Goal: Navigation & Orientation: Find specific page/section

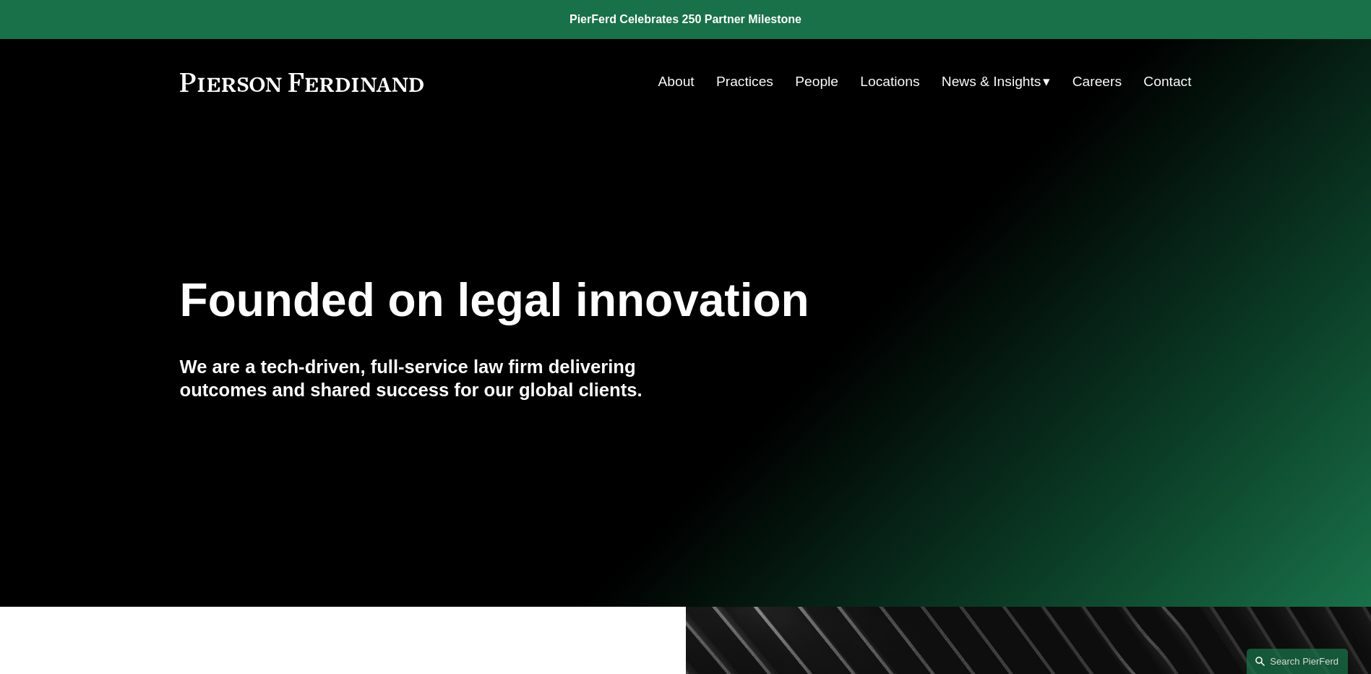
click at [796, 87] on link "People" at bounding box center [816, 81] width 43 height 27
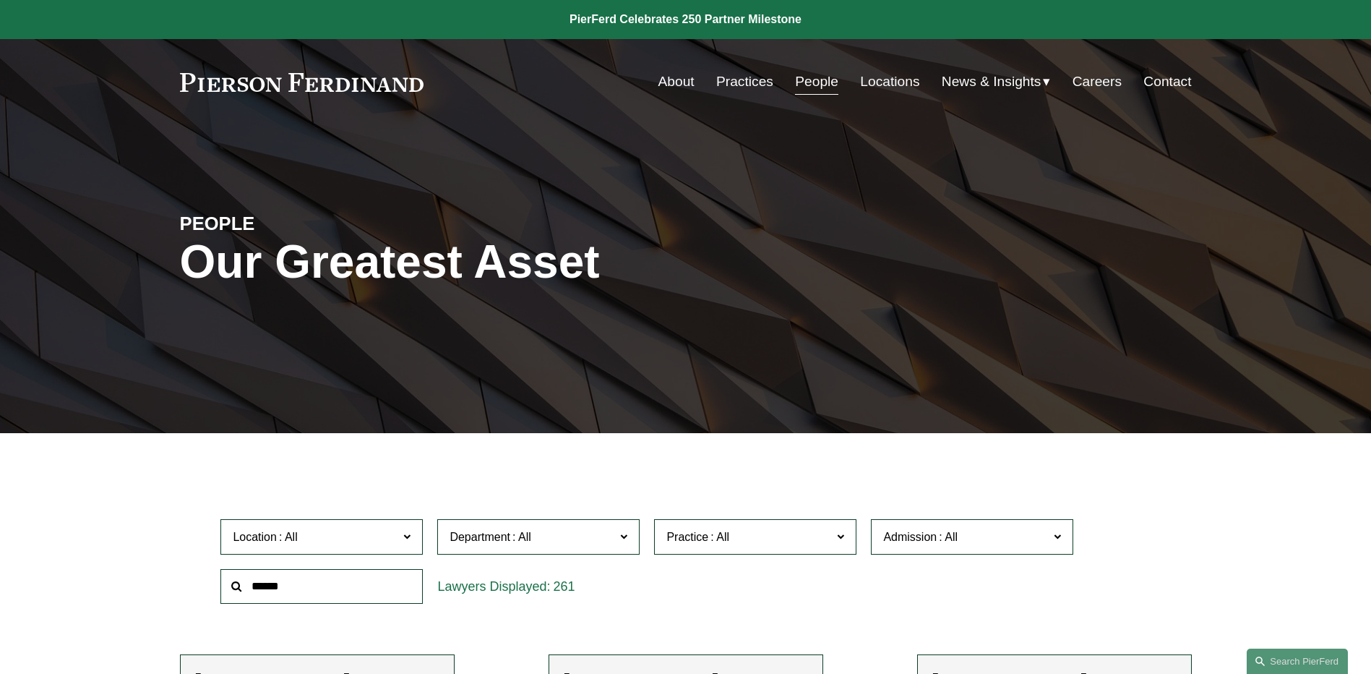
click at [0, 0] on span "News" at bounding box center [0, 0] width 0 height 0
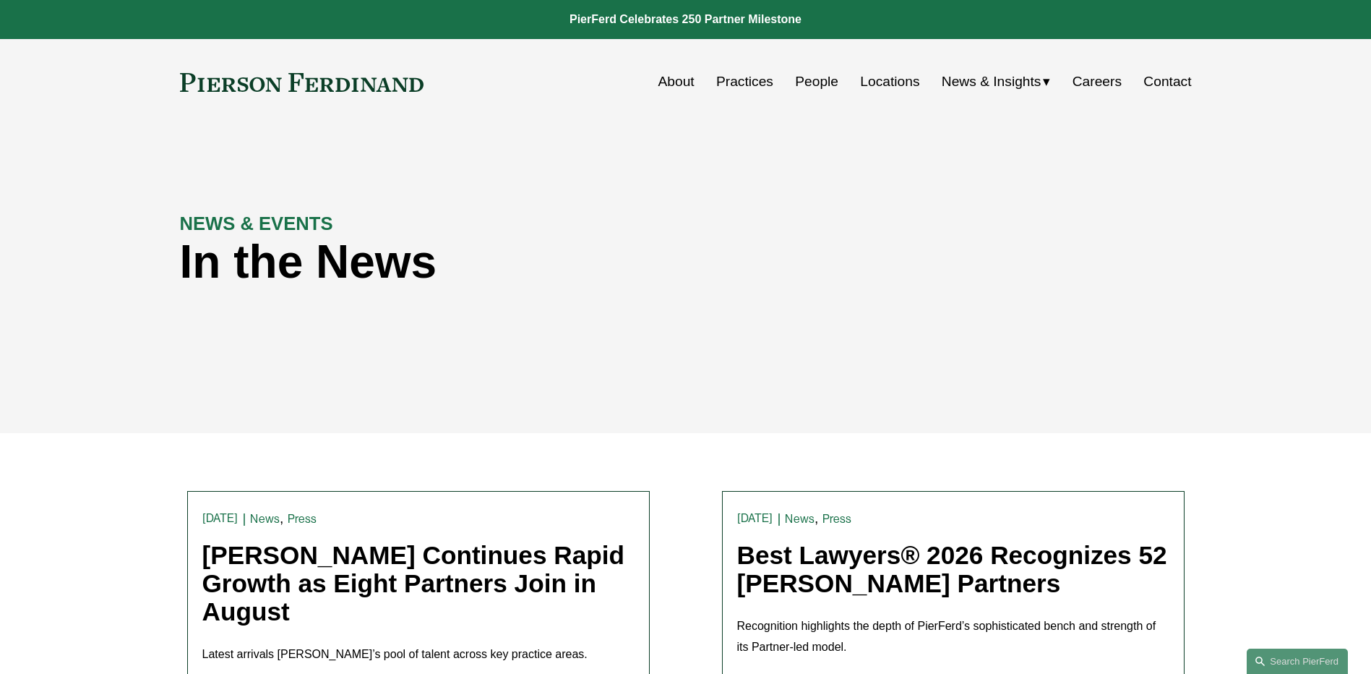
click at [819, 82] on link "People" at bounding box center [816, 81] width 43 height 27
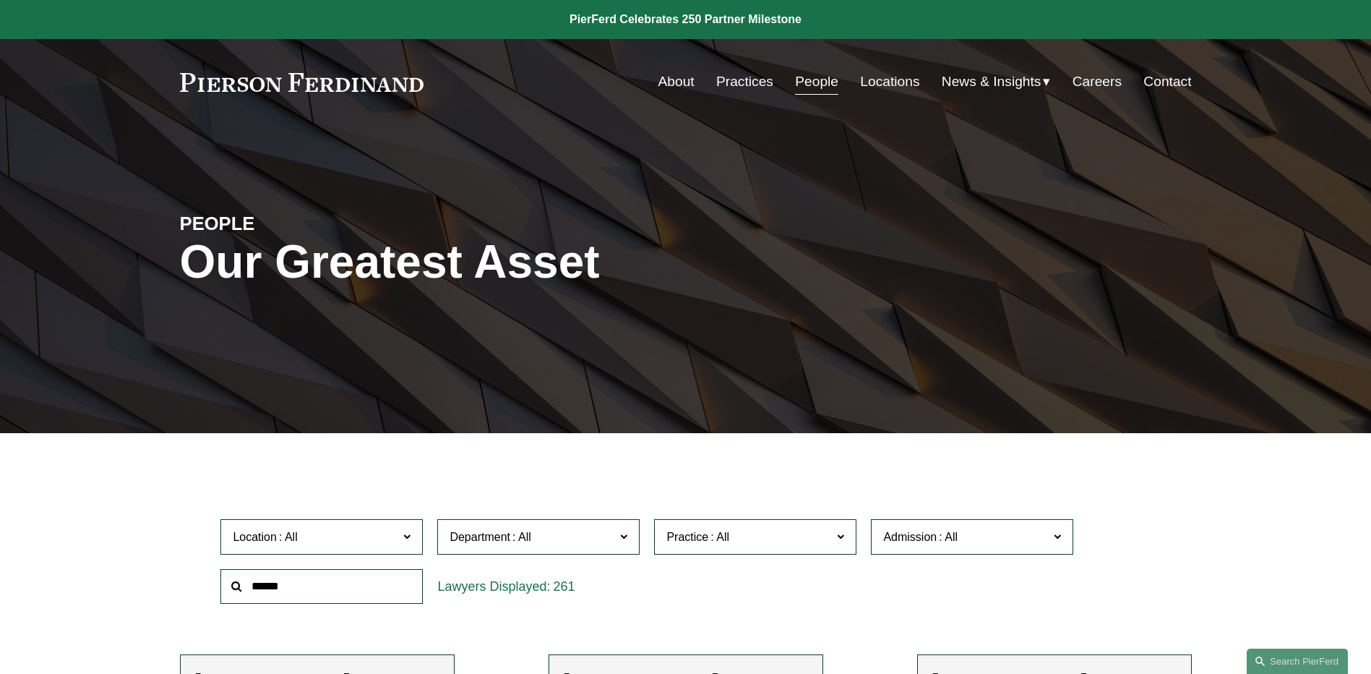
click at [884, 82] on link "Locations" at bounding box center [889, 81] width 59 height 27
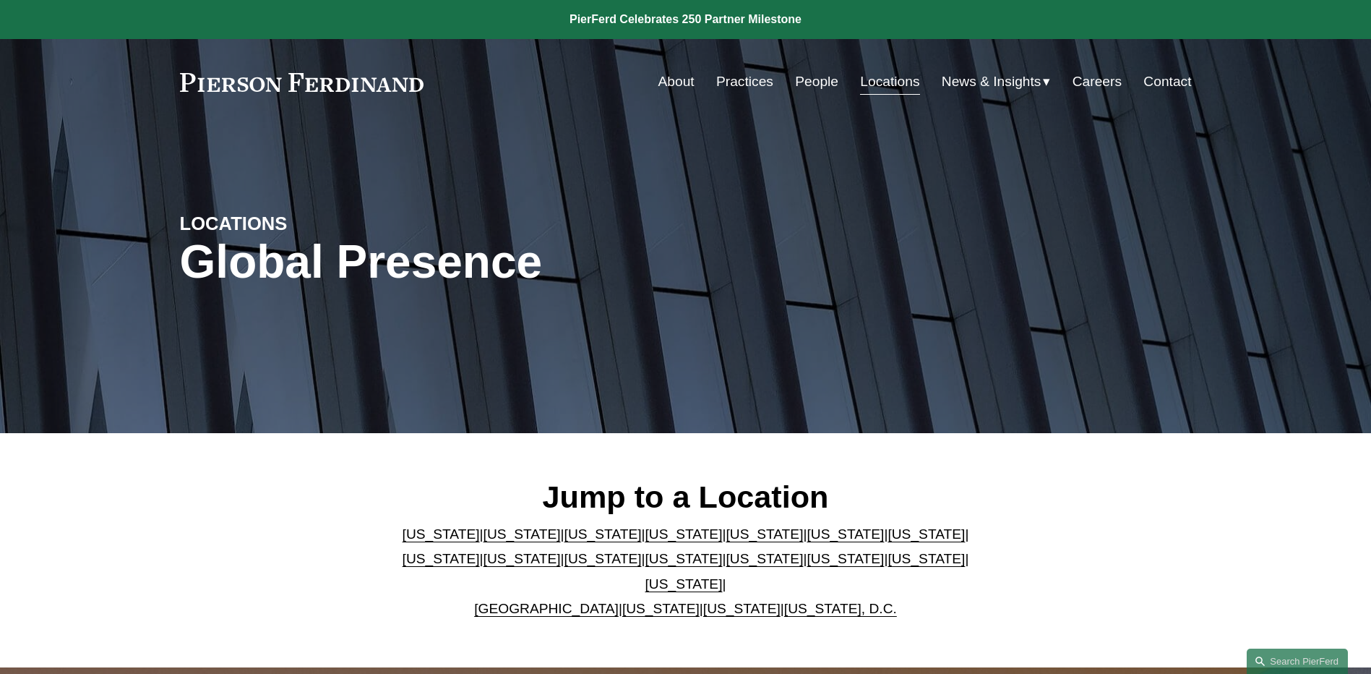
click at [806, 539] on link "[US_STATE]" at bounding box center [844, 533] width 77 height 15
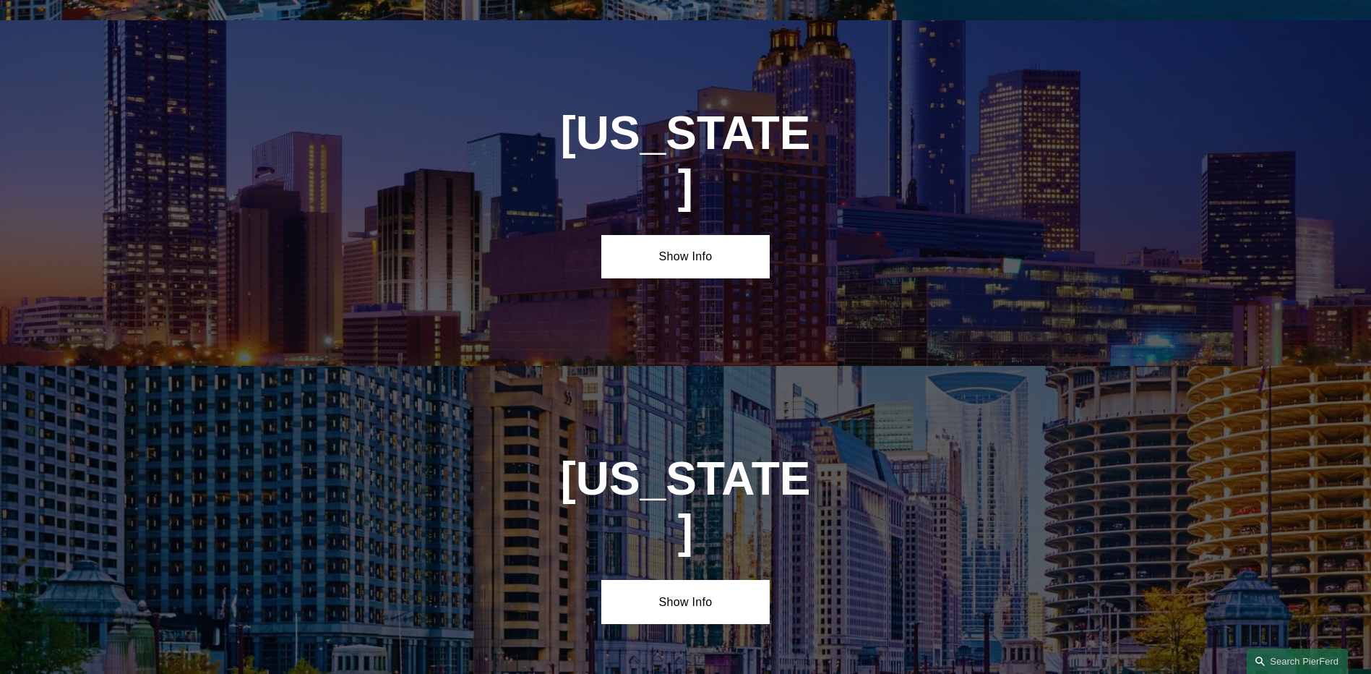
scroll to position [2178, 0]
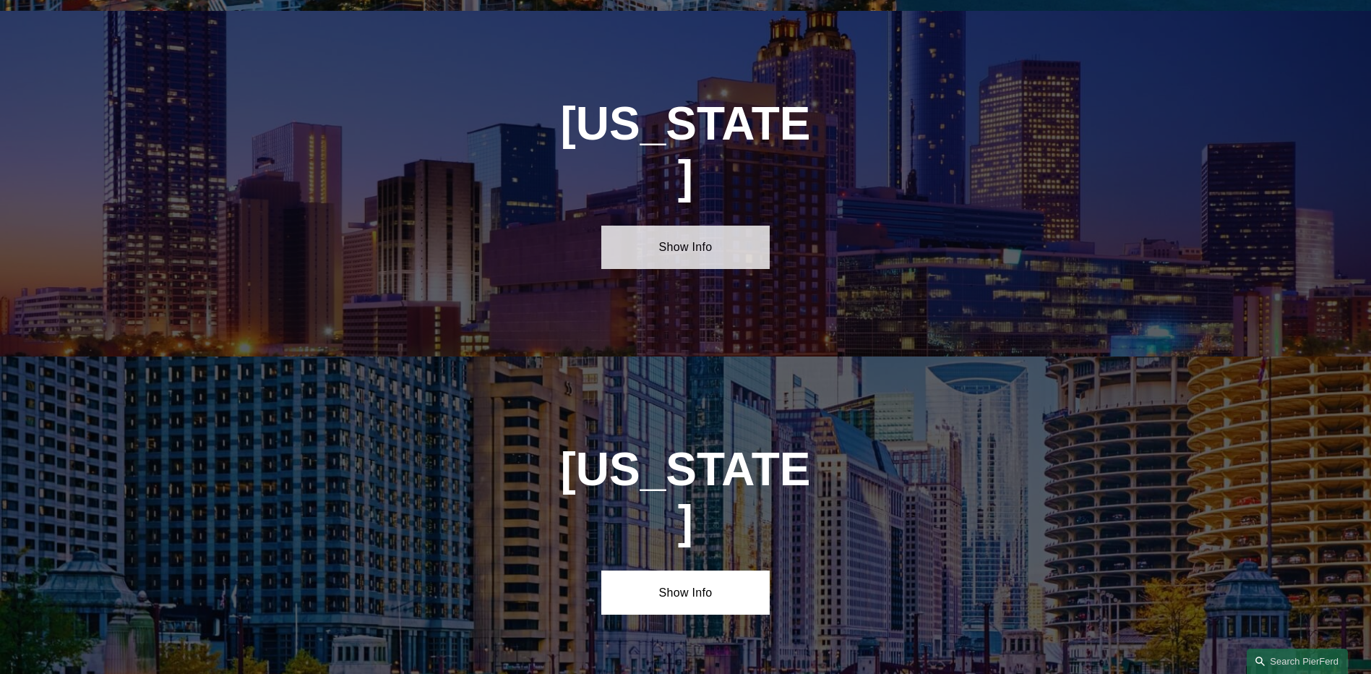
click at [700, 225] on link "Show Info" at bounding box center [685, 246] width 168 height 43
